Goal: Navigation & Orientation: Find specific page/section

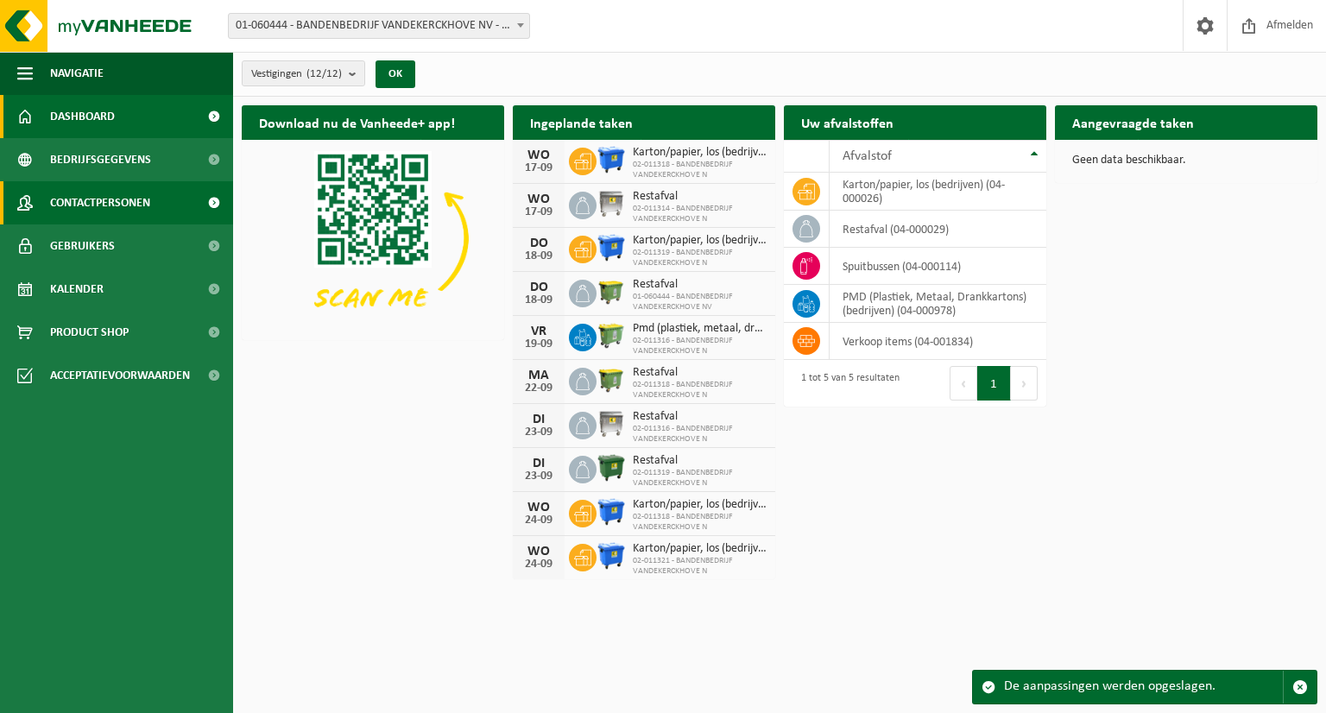
drag, startPoint x: 127, startPoint y: 157, endPoint x: 207, endPoint y: 197, distance: 89.6
click at [127, 157] on span "Bedrijfsgegevens" at bounding box center [100, 159] width 101 height 43
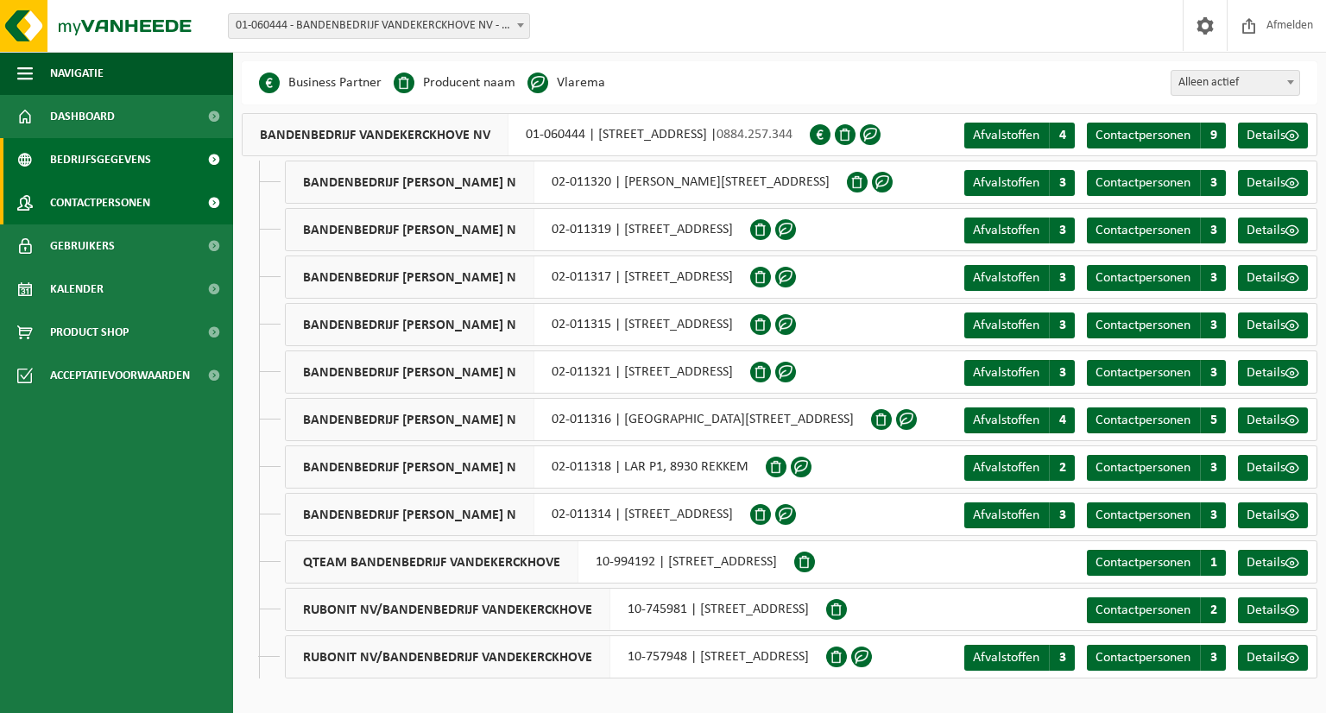
click at [107, 198] on span "Contactpersonen" at bounding box center [100, 202] width 100 height 43
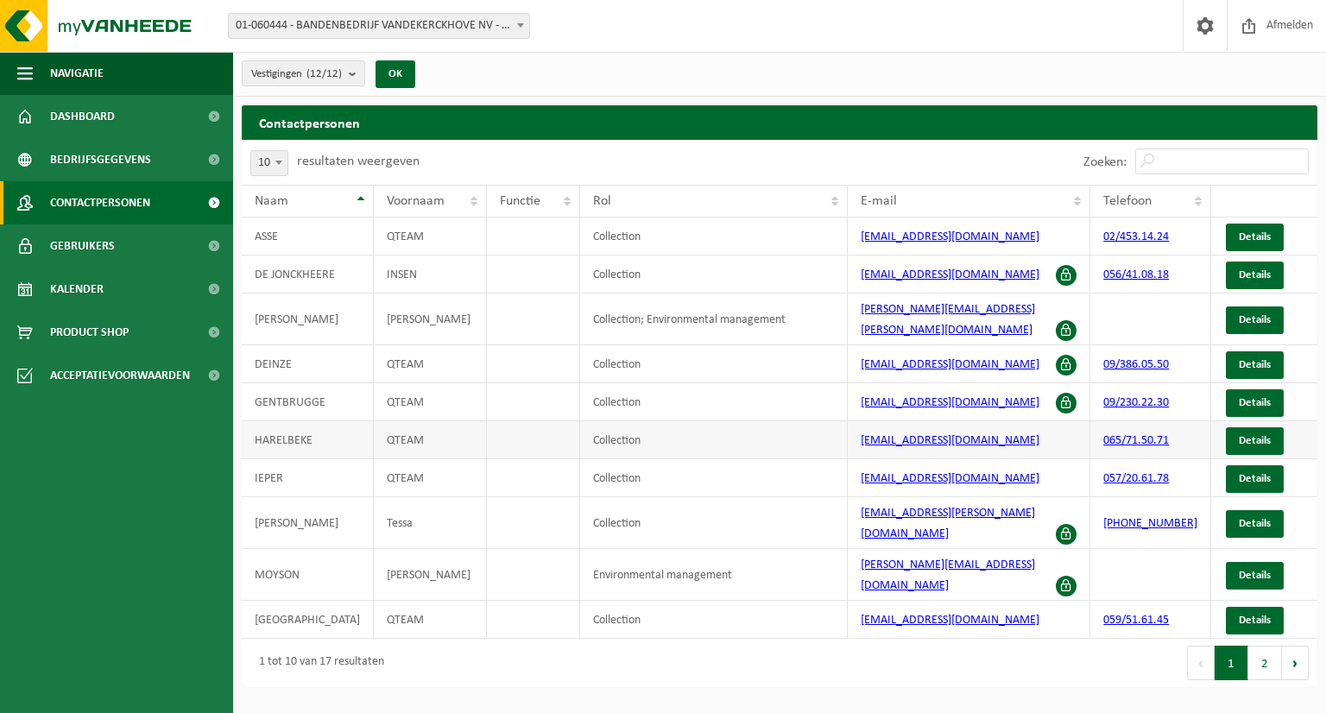
drag, startPoint x: 1076, startPoint y: 271, endPoint x: 1155, endPoint y: 434, distance: 181.5
click at [1076, 271] on span at bounding box center [1066, 275] width 21 height 21
click at [1257, 646] on button "2" at bounding box center [1266, 663] width 34 height 35
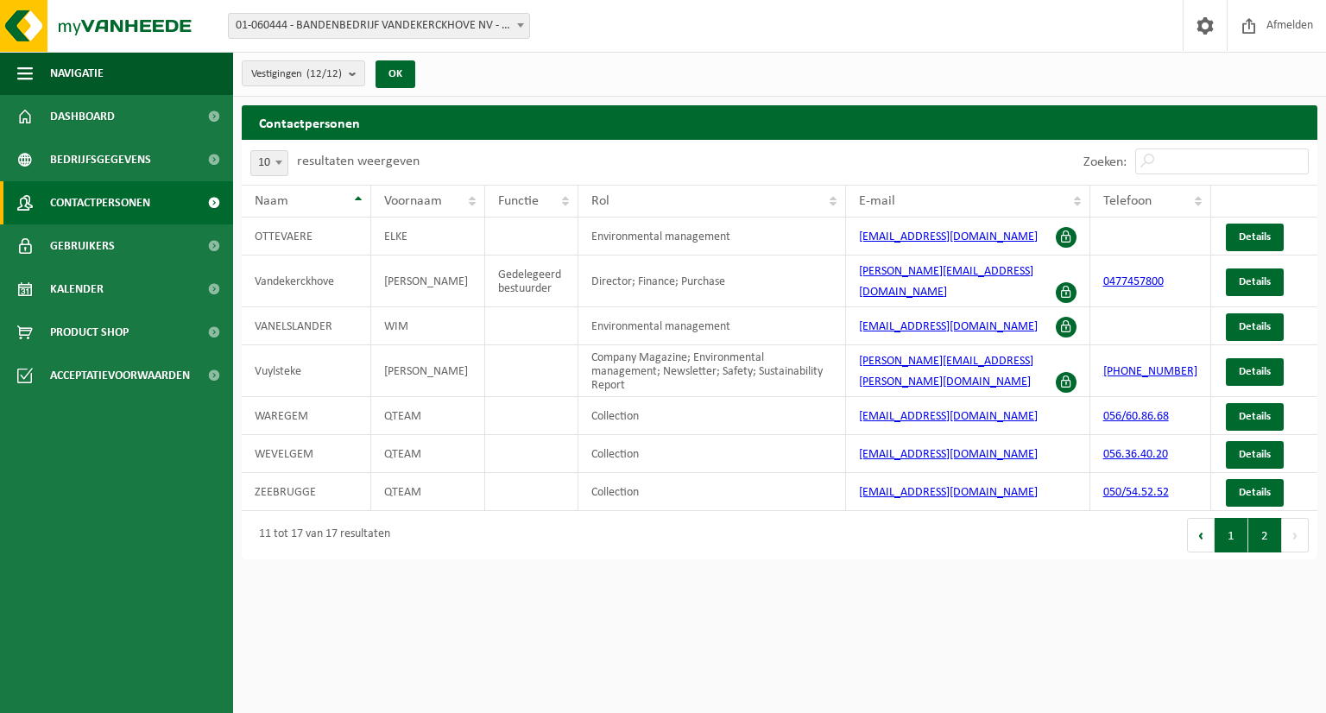
click at [1235, 518] on button "1" at bounding box center [1232, 535] width 34 height 35
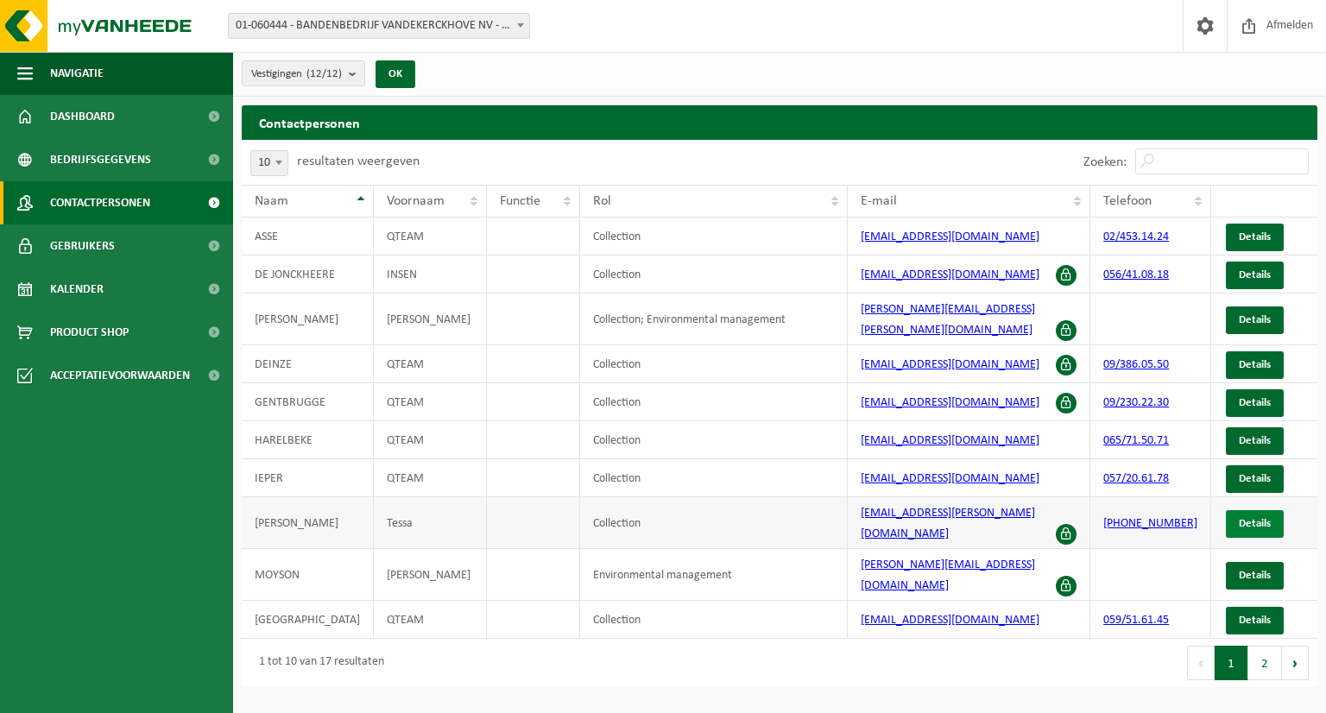
click at [1250, 518] on span "Details" at bounding box center [1255, 523] width 32 height 11
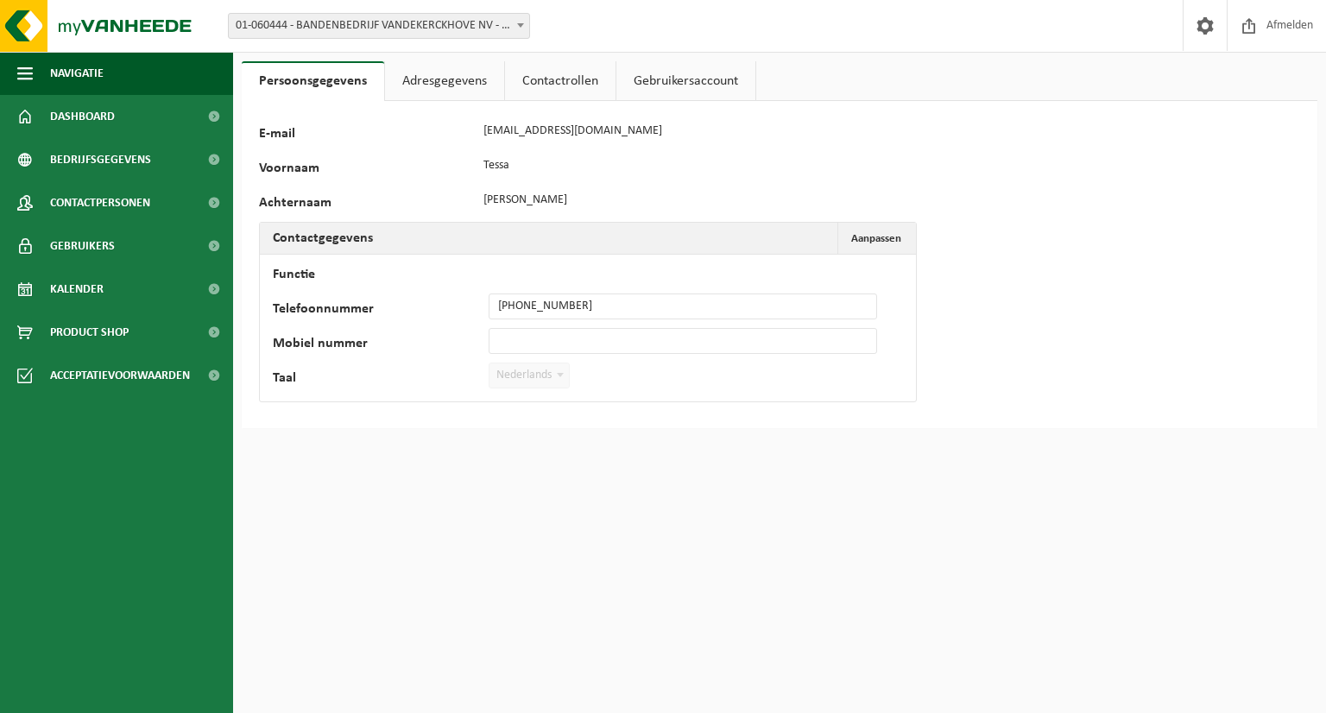
click at [480, 74] on link "Adresgegevens" at bounding box center [444, 81] width 119 height 40
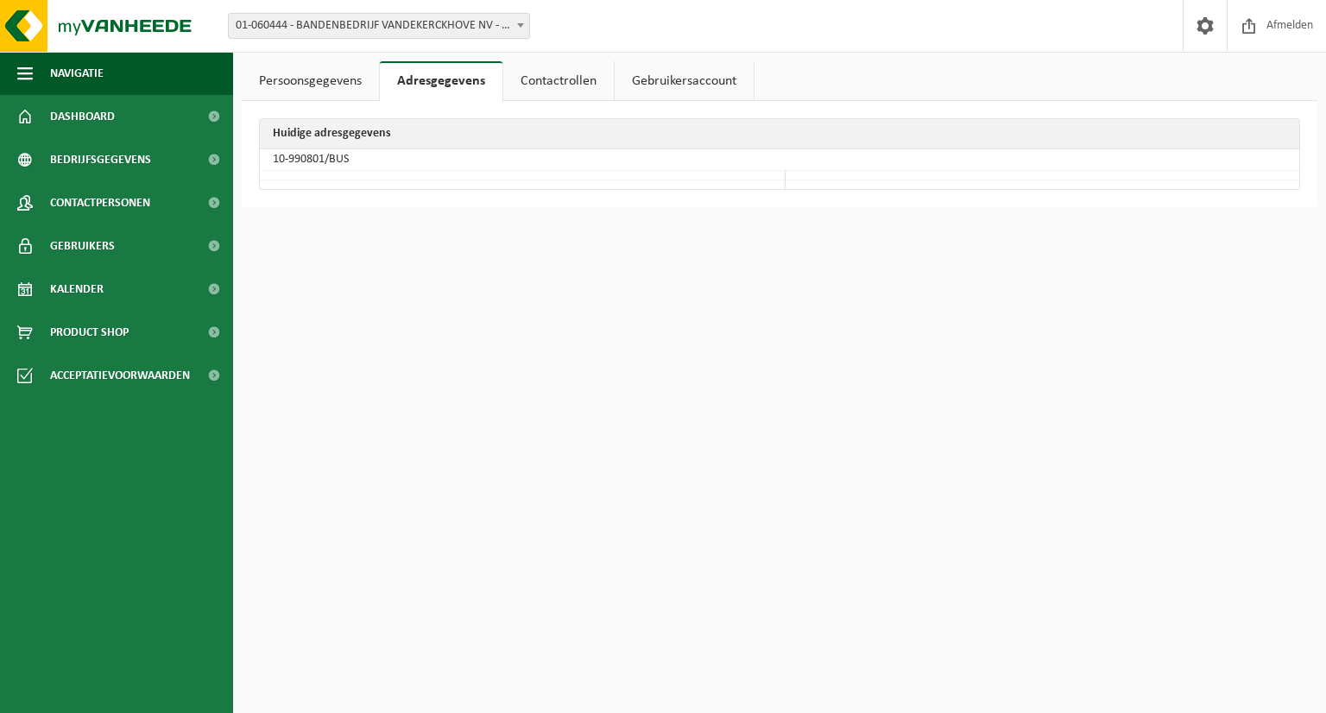
click at [556, 79] on link "Contactrollen" at bounding box center [558, 81] width 111 height 40
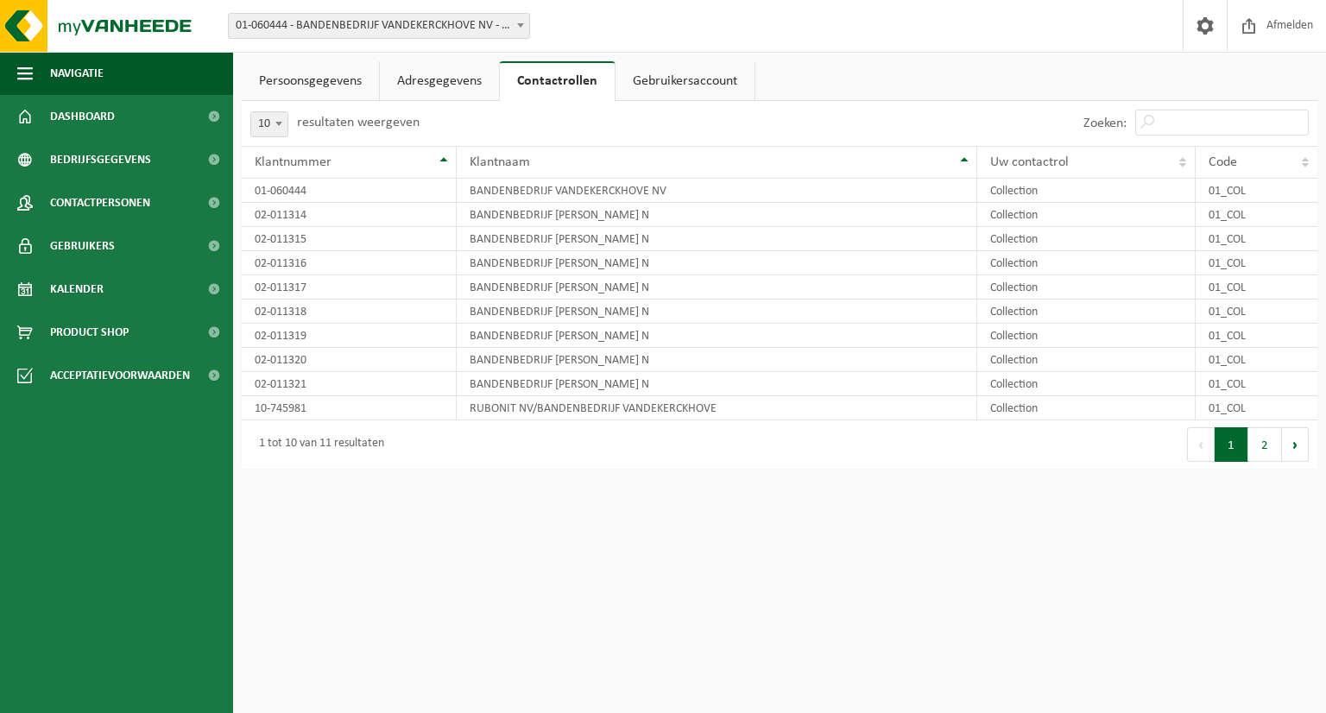
click at [670, 79] on link "Gebruikersaccount" at bounding box center [685, 81] width 139 height 40
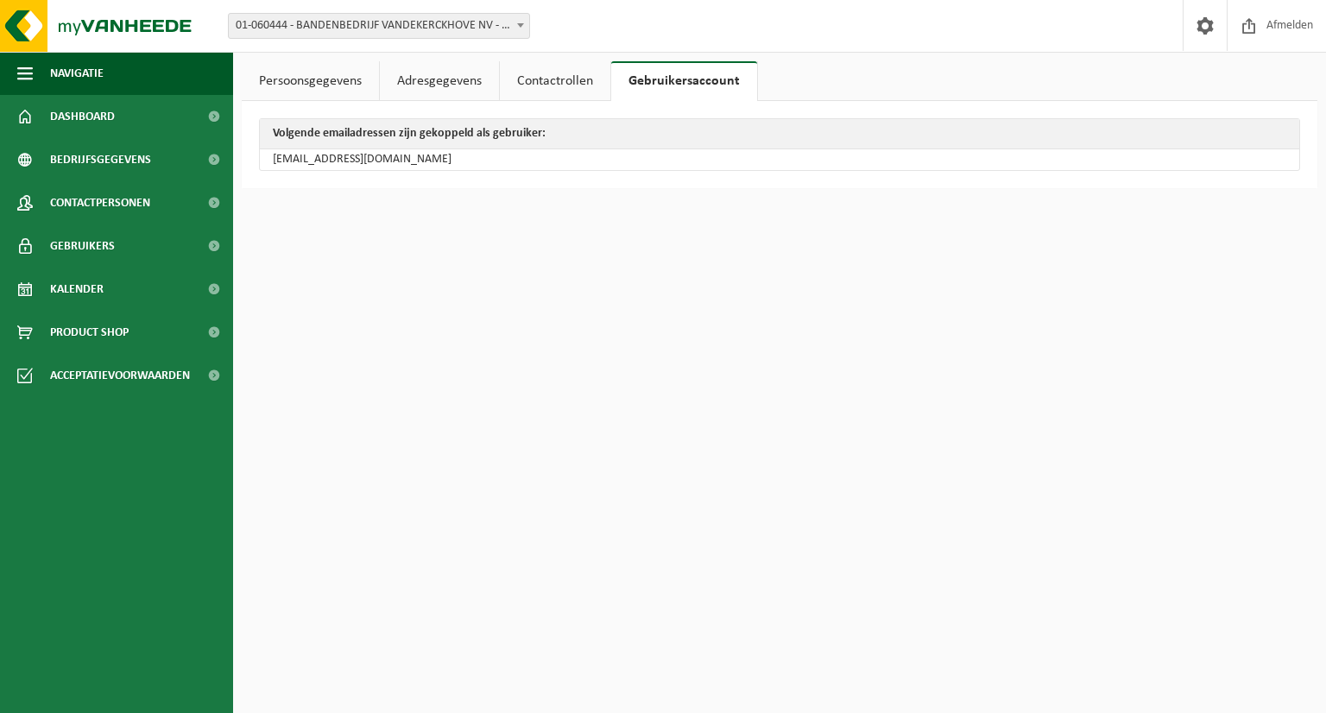
click at [331, 81] on link "Persoonsgegevens" at bounding box center [310, 81] width 137 height 40
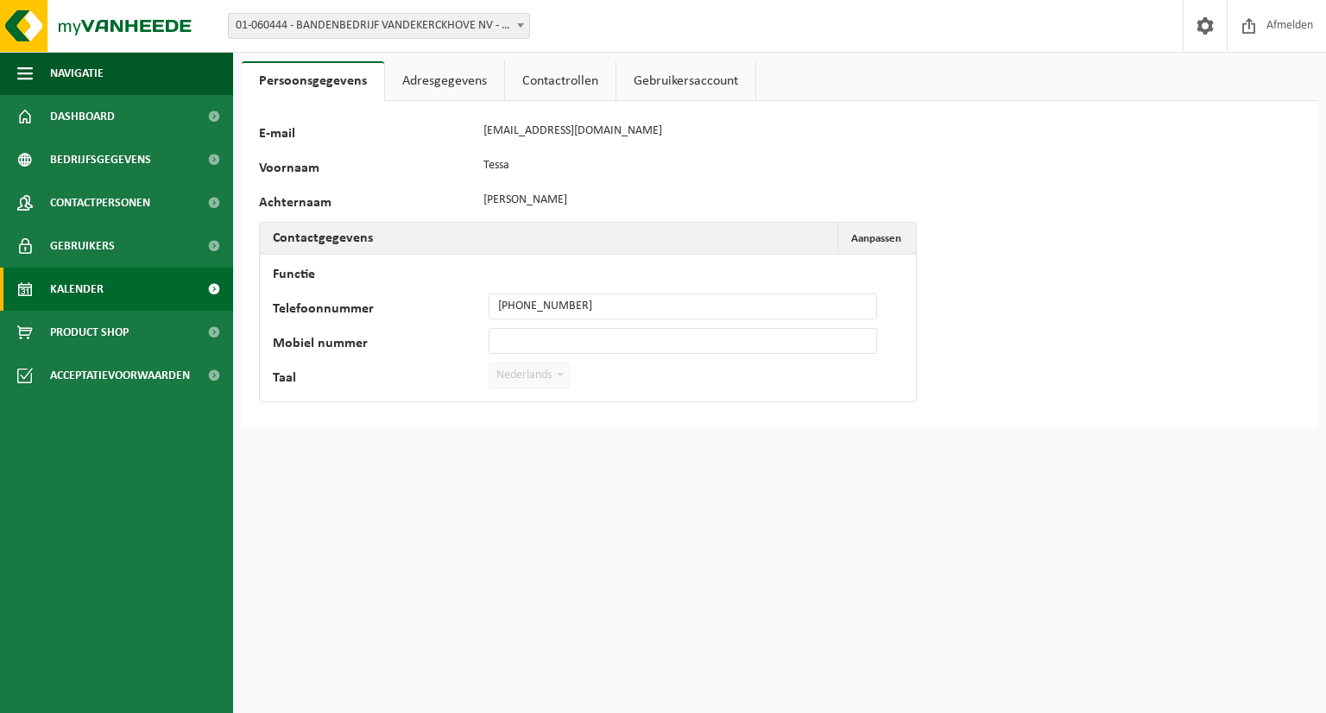
click at [86, 284] on span "Kalender" at bounding box center [77, 289] width 54 height 43
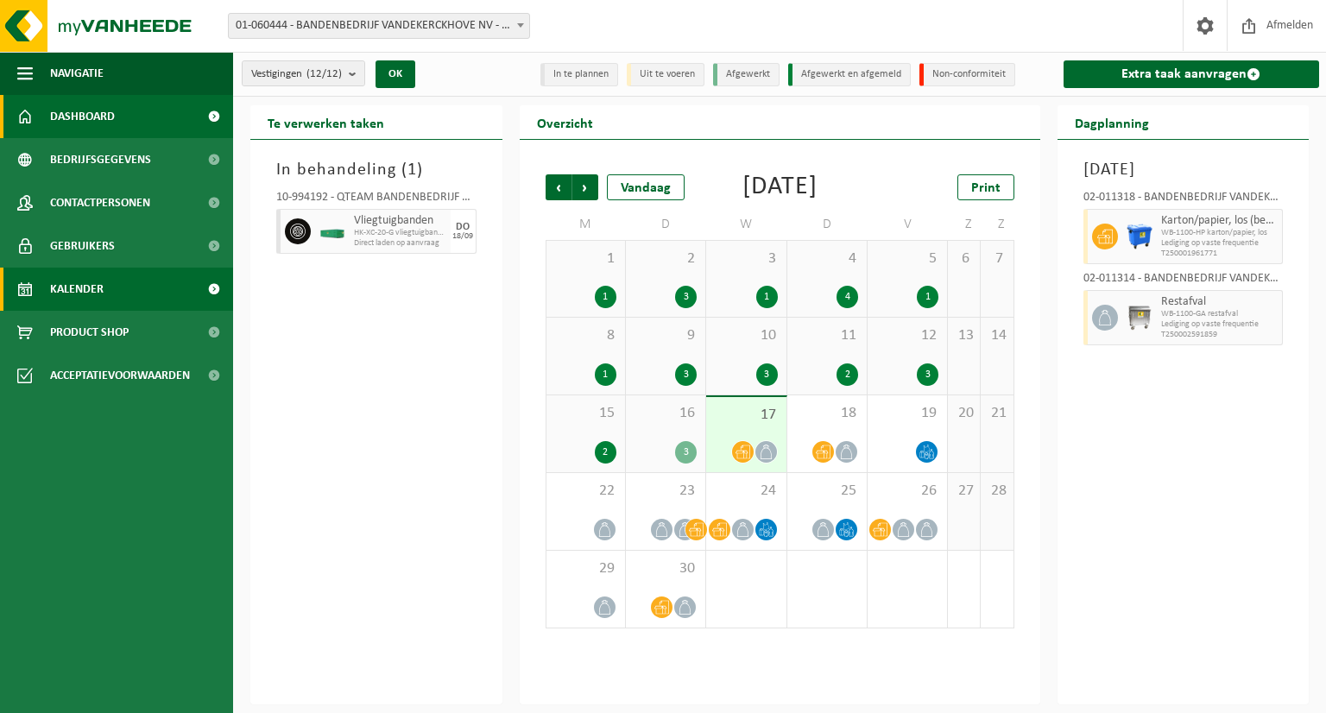
click at [79, 120] on span "Dashboard" at bounding box center [82, 116] width 65 height 43
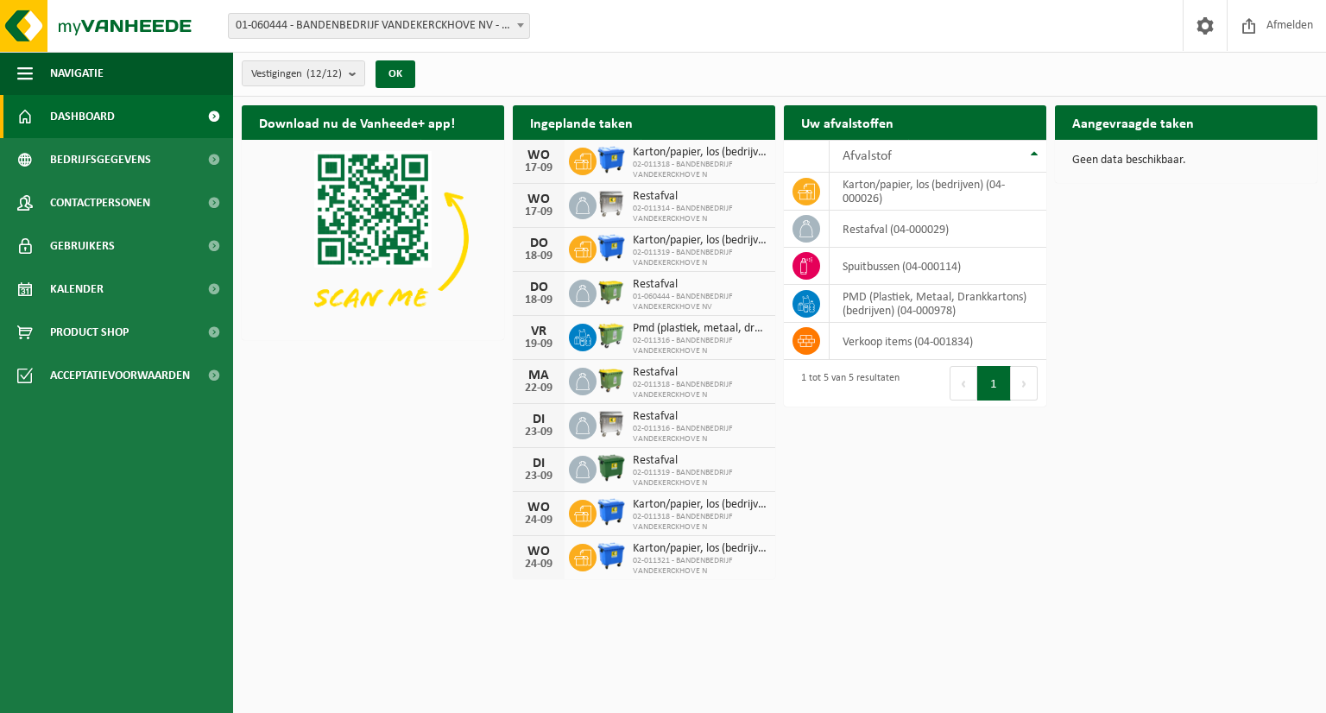
click at [549, 383] on div "22-09" at bounding box center [539, 389] width 35 height 12
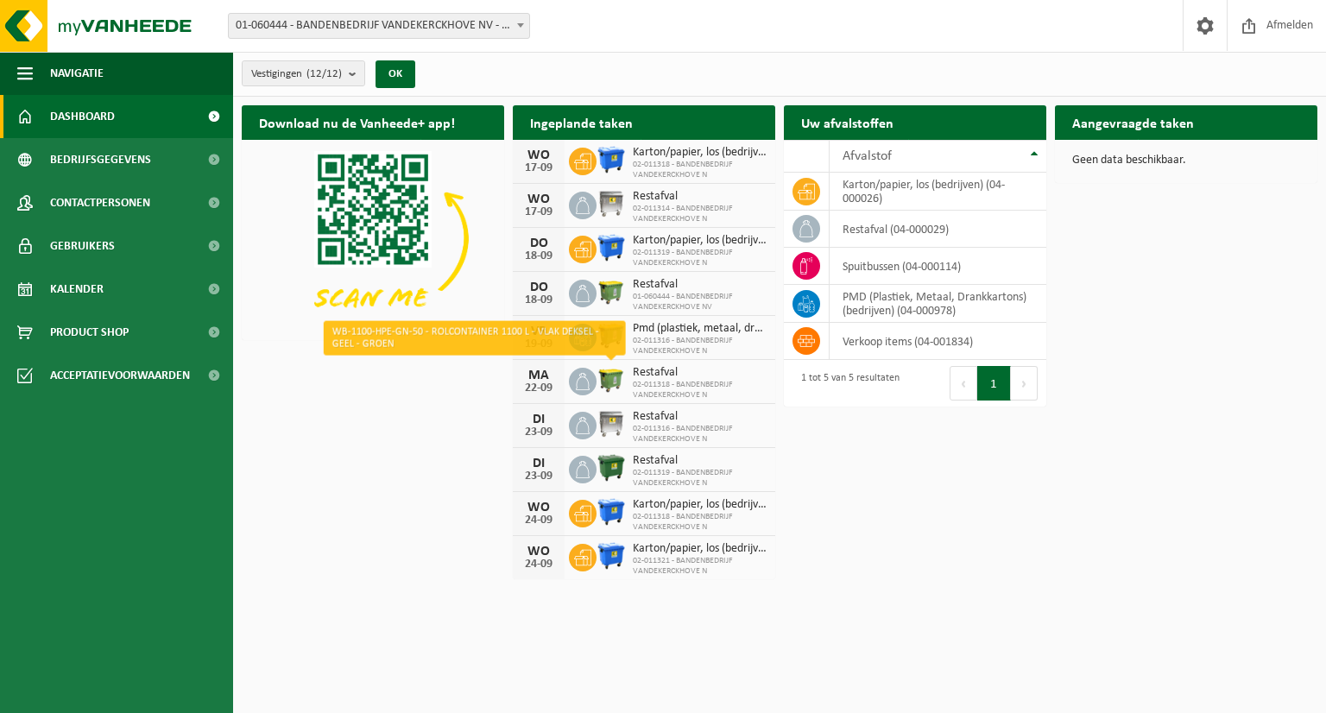
click at [608, 378] on img at bounding box center [611, 379] width 29 height 29
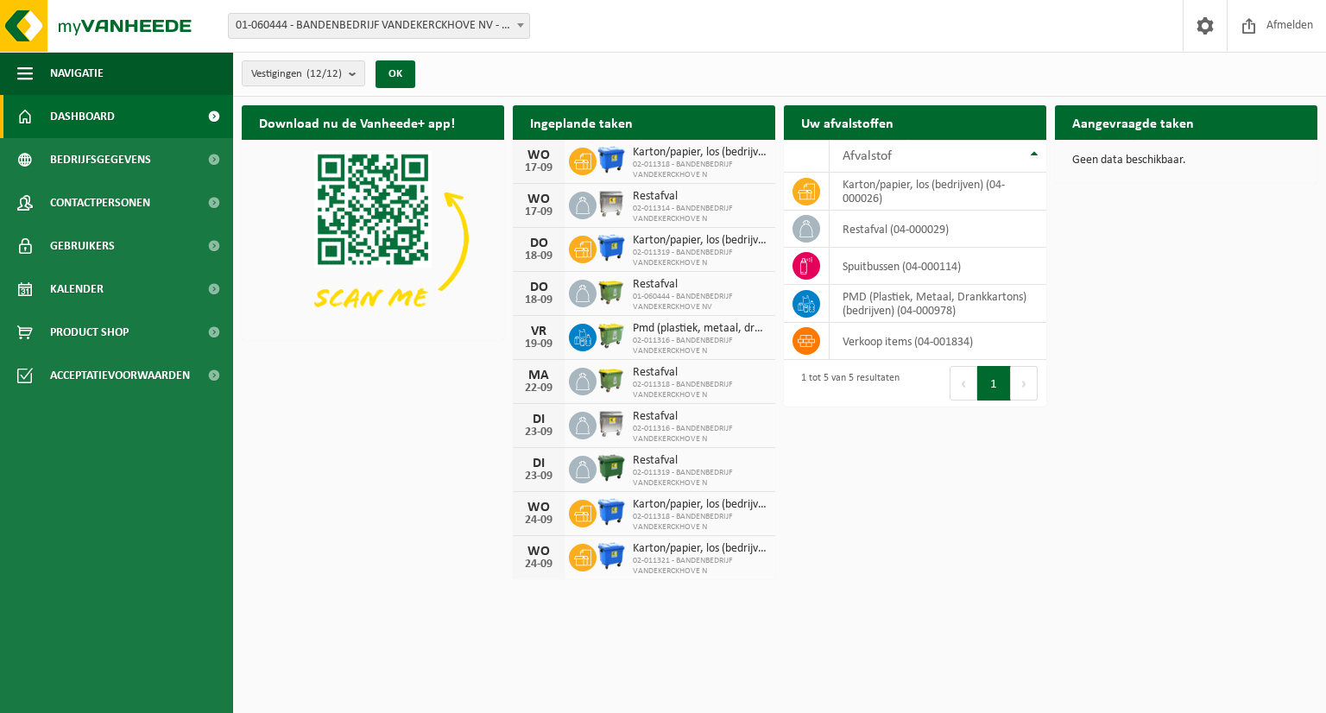
click at [629, 381] on div "Restafval 02-011318 - BANDENBEDRIJF VANDEKERCKHOVE N" at bounding box center [695, 382] width 142 height 37
click at [677, 381] on span "02-011318 - BANDENBEDRIJF VANDEKERCKHOVE N" at bounding box center [700, 390] width 134 height 21
click at [1022, 377] on button "Volgende" at bounding box center [1024, 383] width 27 height 35
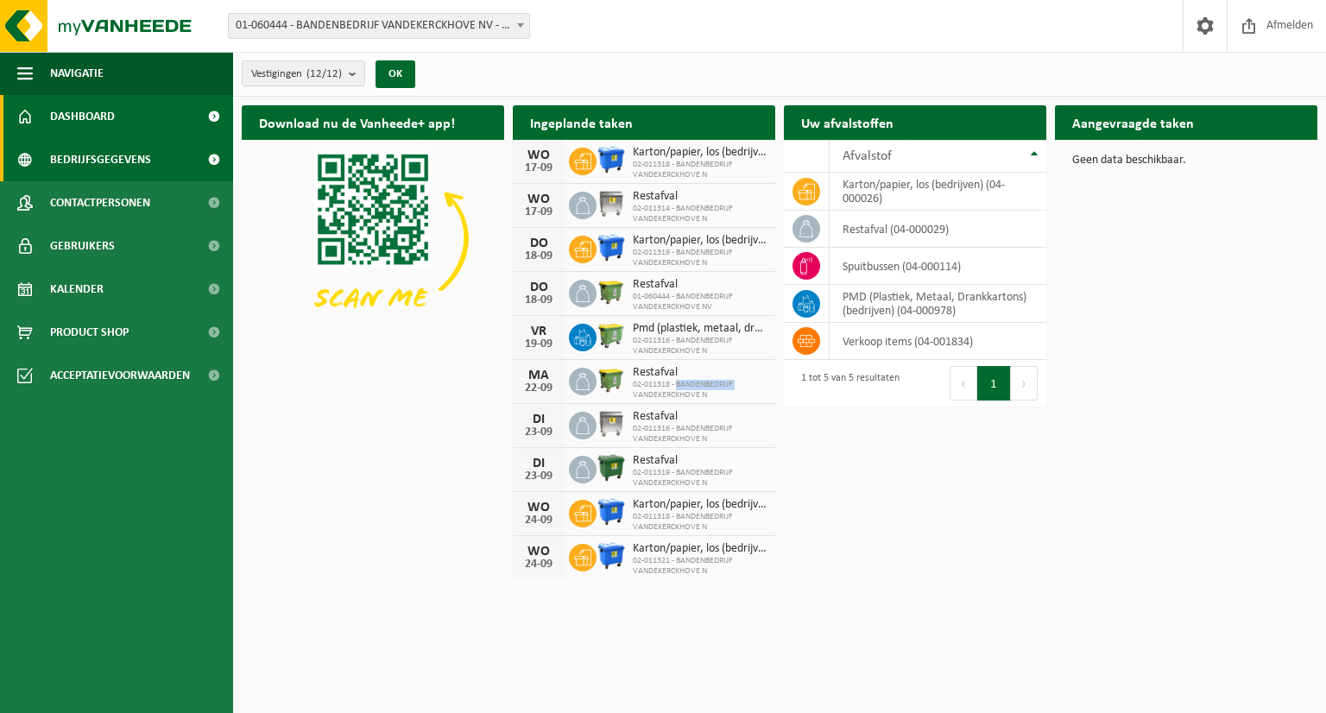
click at [89, 161] on span "Bedrijfsgegevens" at bounding box center [100, 159] width 101 height 43
